Goal: Information Seeking & Learning: Stay updated

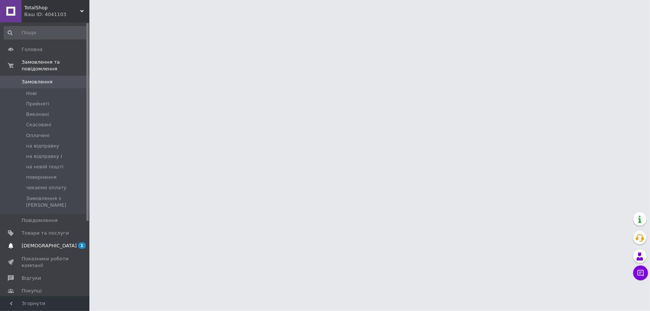
click at [41, 243] on span "[DEMOGRAPHIC_DATA]" at bounding box center [49, 246] width 55 height 7
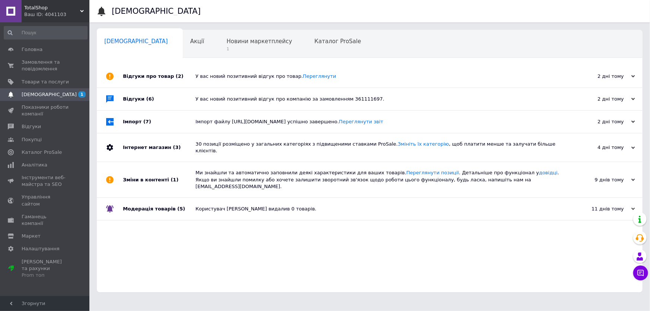
click at [218, 76] on div "У вас новий позитивний відгук про товар. [GEOGRAPHIC_DATA]" at bounding box center [378, 76] width 365 height 7
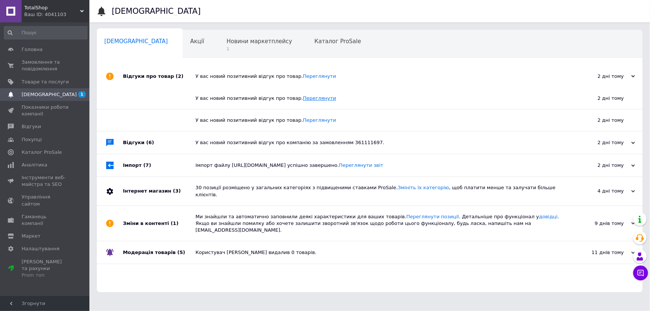
click at [303, 100] on link "Переглянути" at bounding box center [319, 98] width 33 height 6
click at [227, 43] on span "Новини маркетплейсу" at bounding box center [260, 41] width 66 height 7
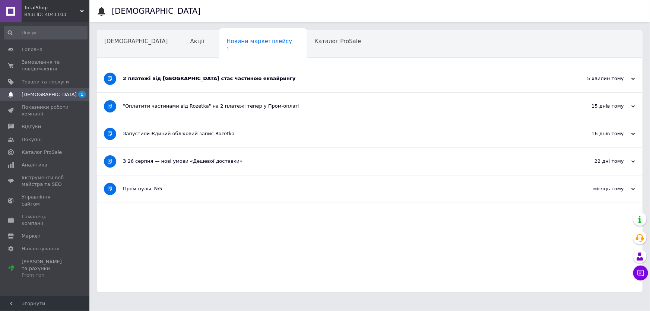
click at [169, 80] on div "2 платежі від [GEOGRAPHIC_DATA] стає частиною еквайрингу" at bounding box center [342, 78] width 438 height 7
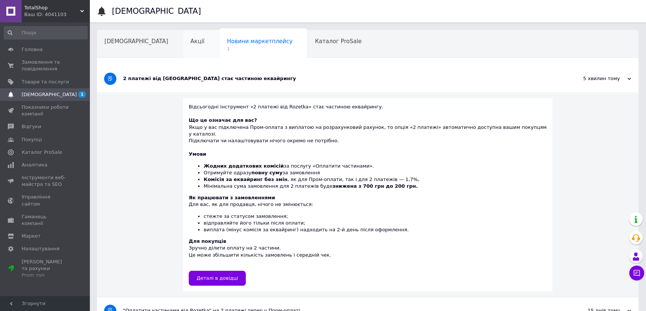
click at [190, 41] on span "Акції" at bounding box center [197, 41] width 14 height 7
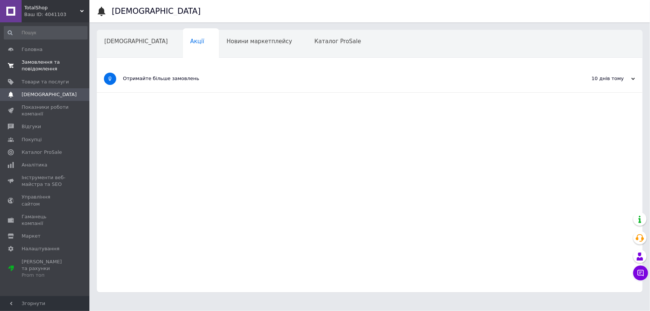
click at [37, 65] on span "Замовлення та повідомлення" at bounding box center [45, 65] width 47 height 13
